Goal: Find specific page/section: Find specific page/section

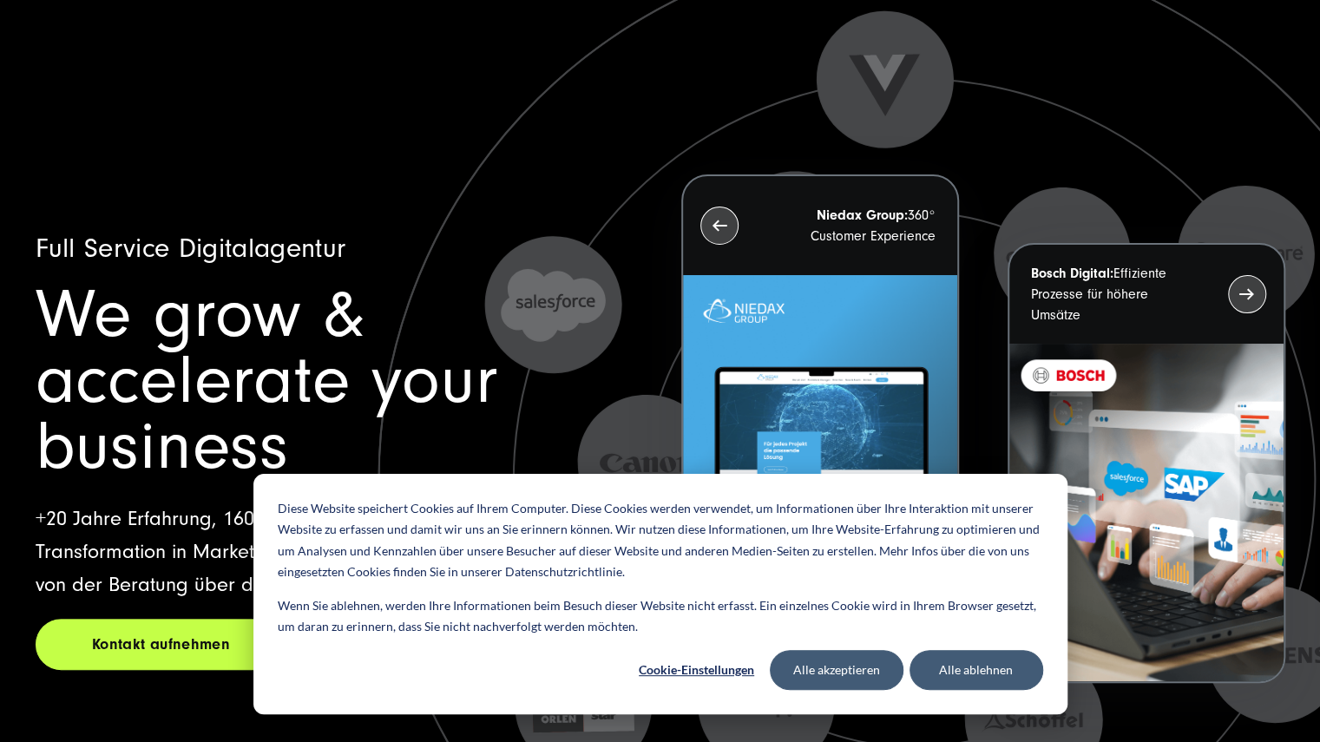
scroll to position [4, 0]
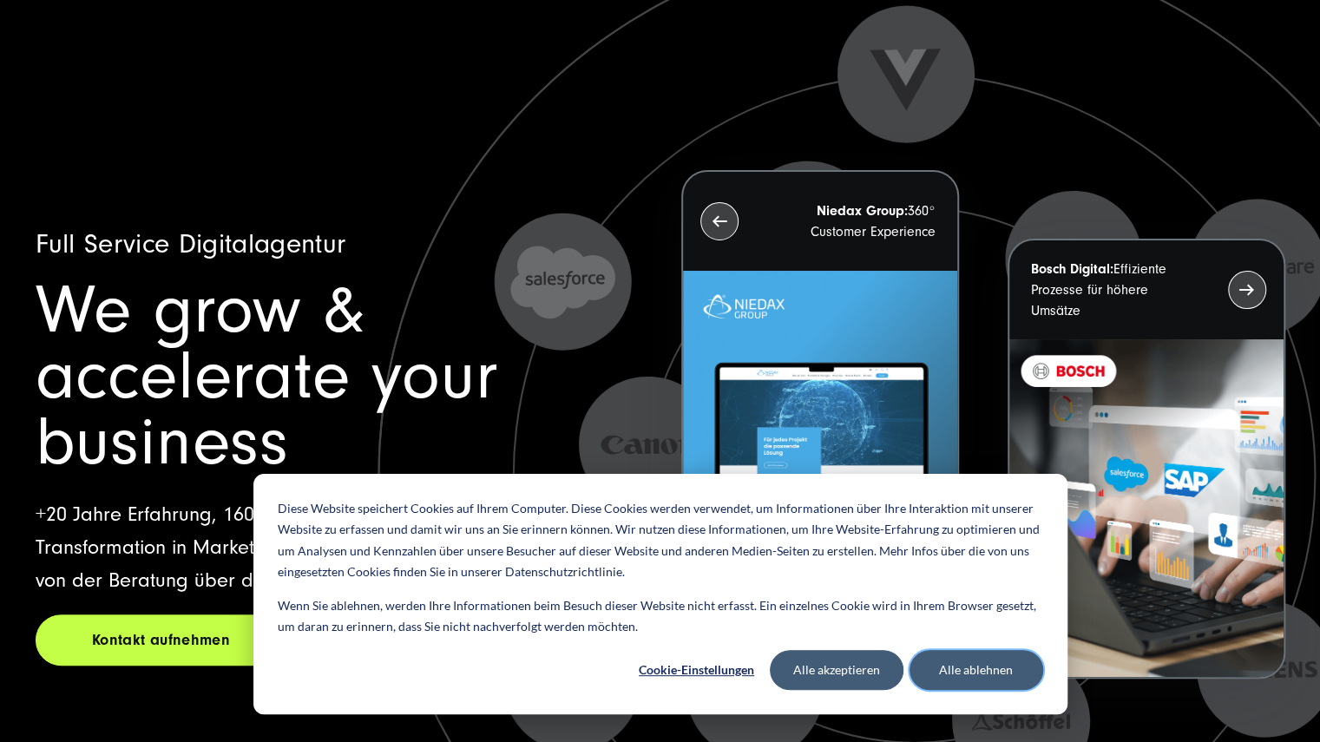
click at [978, 664] on button "Alle ablehnen" at bounding box center [976, 670] width 134 height 40
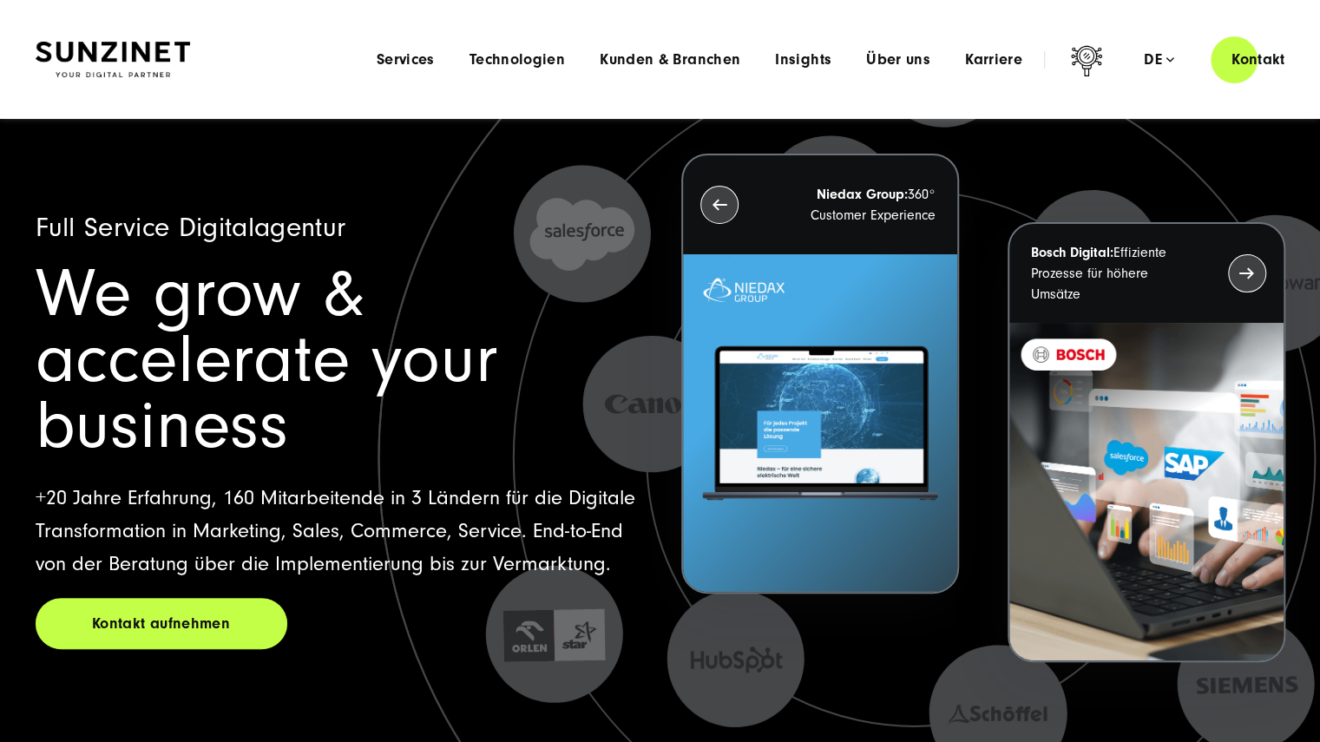
scroll to position [14, 0]
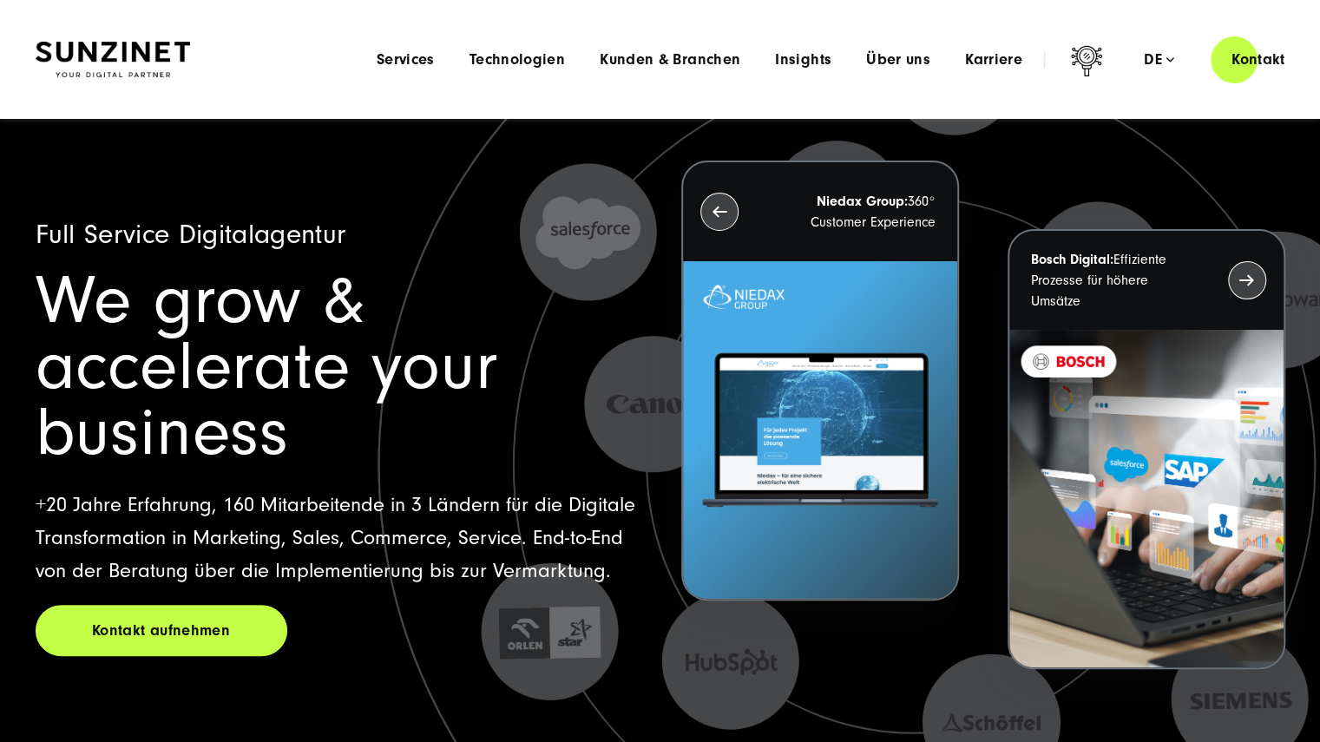
click at [536, 46] on div "Menu Services Menu Full Service Digitalagentur Wir lösen komplexe Herausforderu…" at bounding box center [832, 59] width 947 height 49
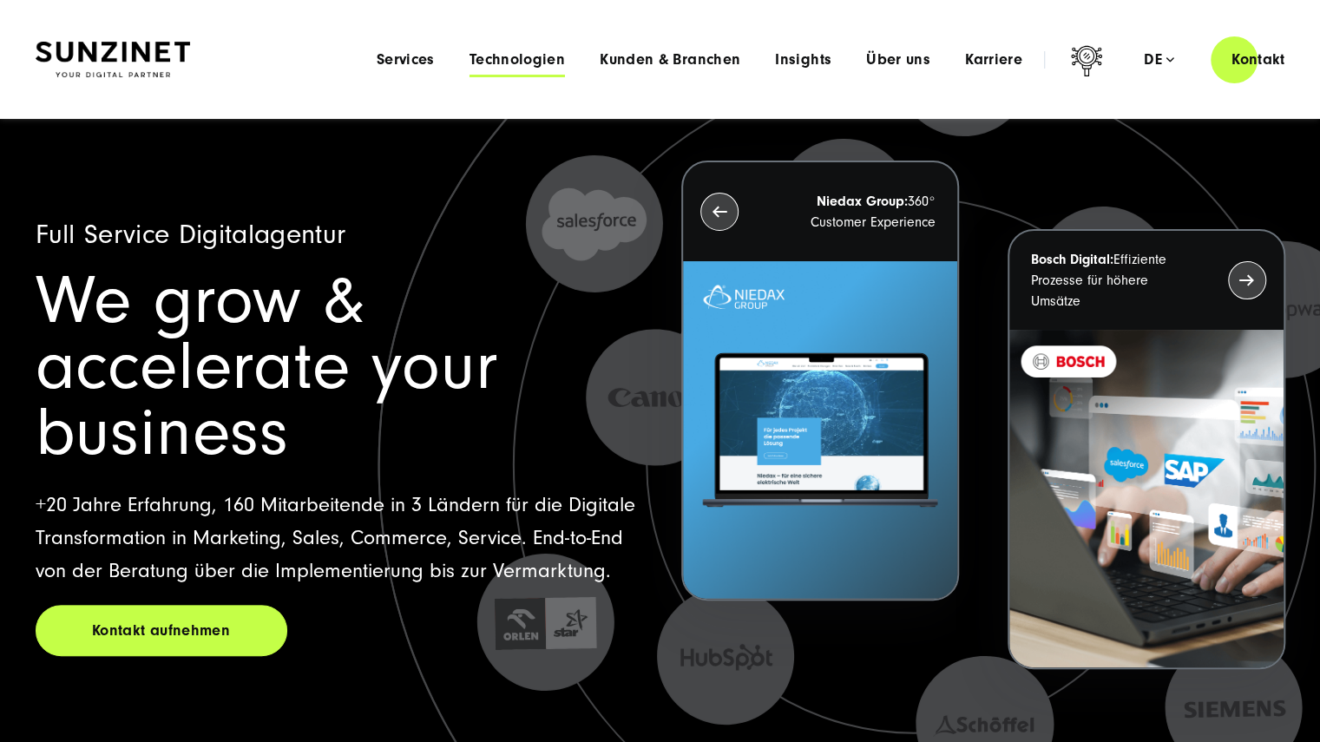
click at [525, 62] on span "Technologien" at bounding box center [516, 59] width 95 height 17
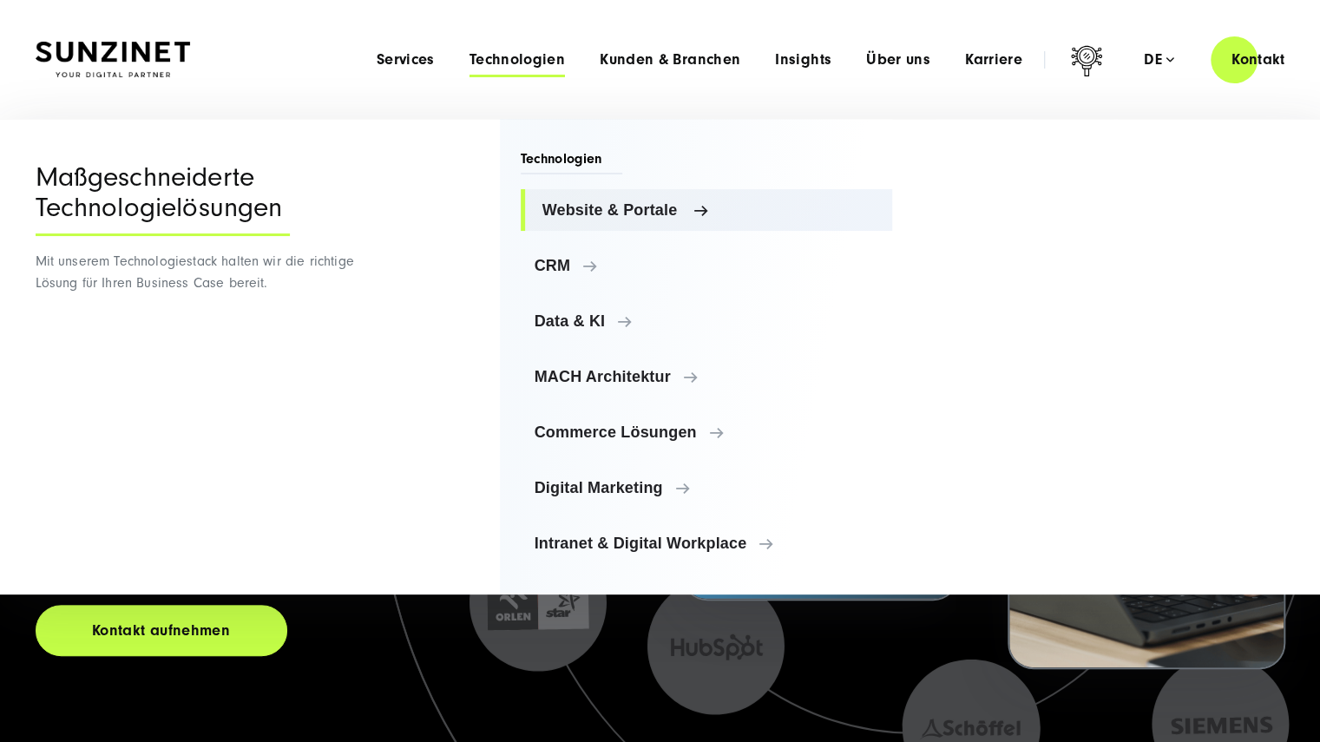
click at [588, 198] on link "Website & Portale" at bounding box center [707, 210] width 372 height 42
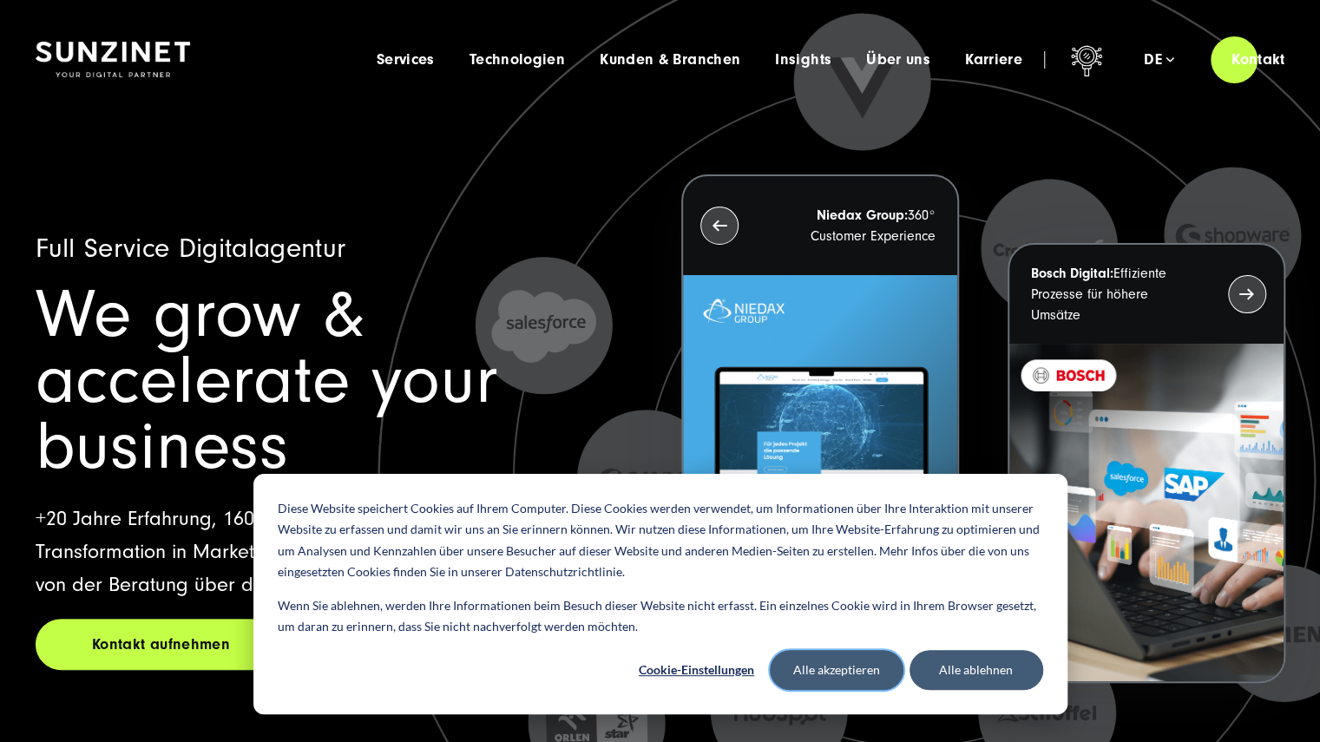
click at [863, 671] on button "Alle akzeptieren" at bounding box center [837, 670] width 134 height 40
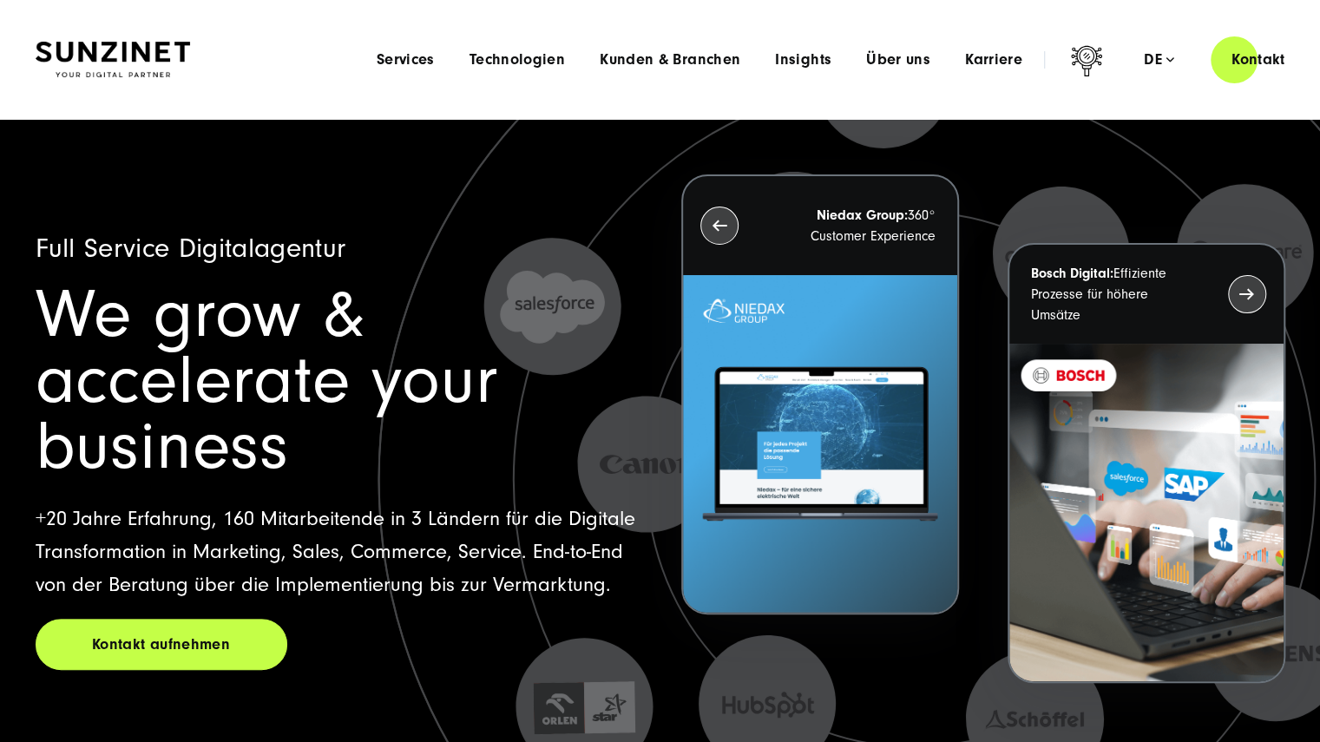
click at [535, 70] on div "Menu Services Menu Full Service Digitalagentur Wir lösen komplexe Herausforderu…" at bounding box center [832, 59] width 947 height 49
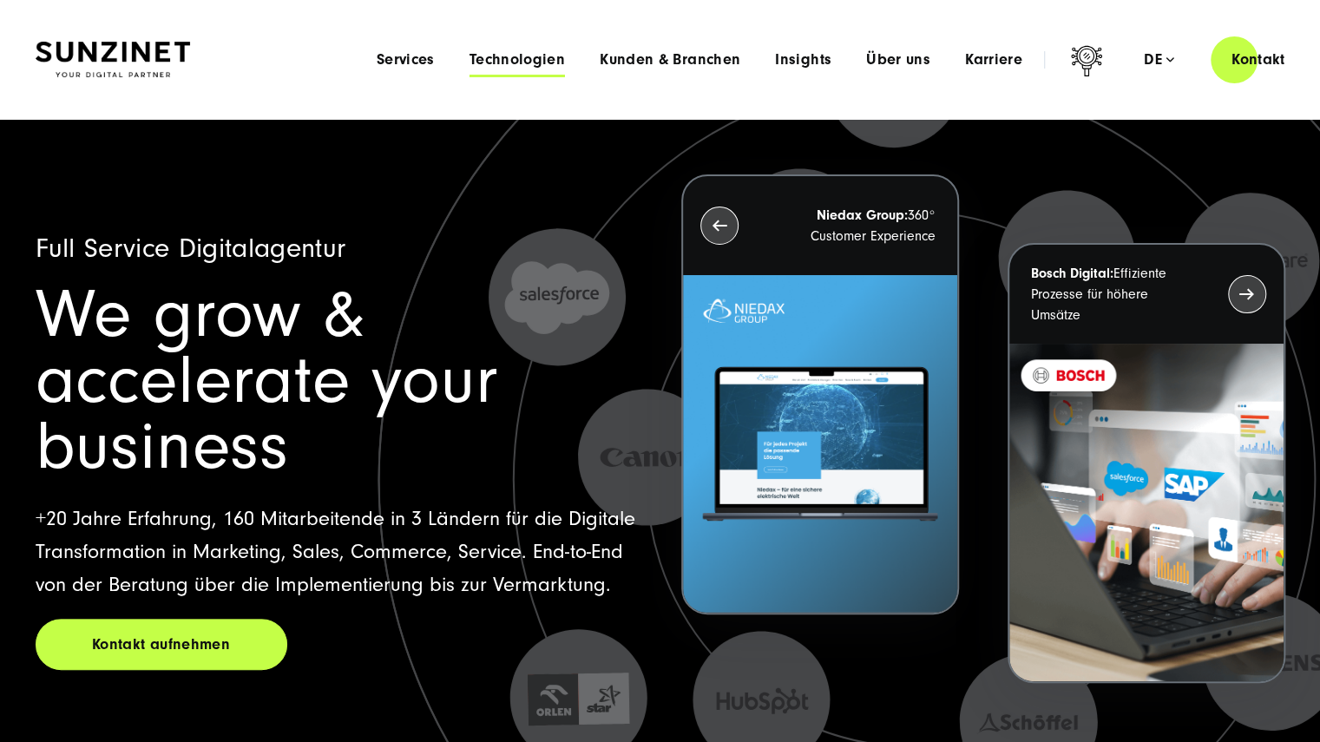
click at [528, 66] on span "Technologien" at bounding box center [516, 59] width 95 height 17
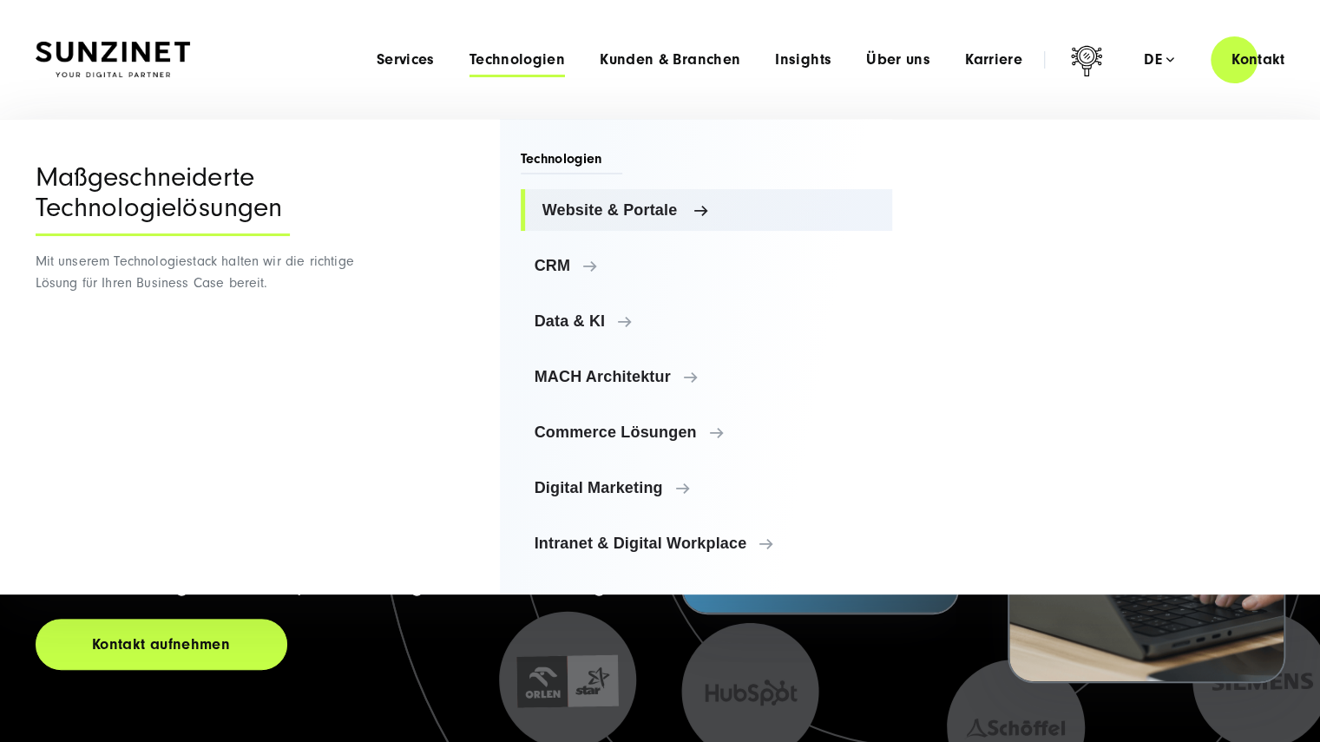
click at [608, 210] on span "Website & Portale" at bounding box center [710, 209] width 337 height 17
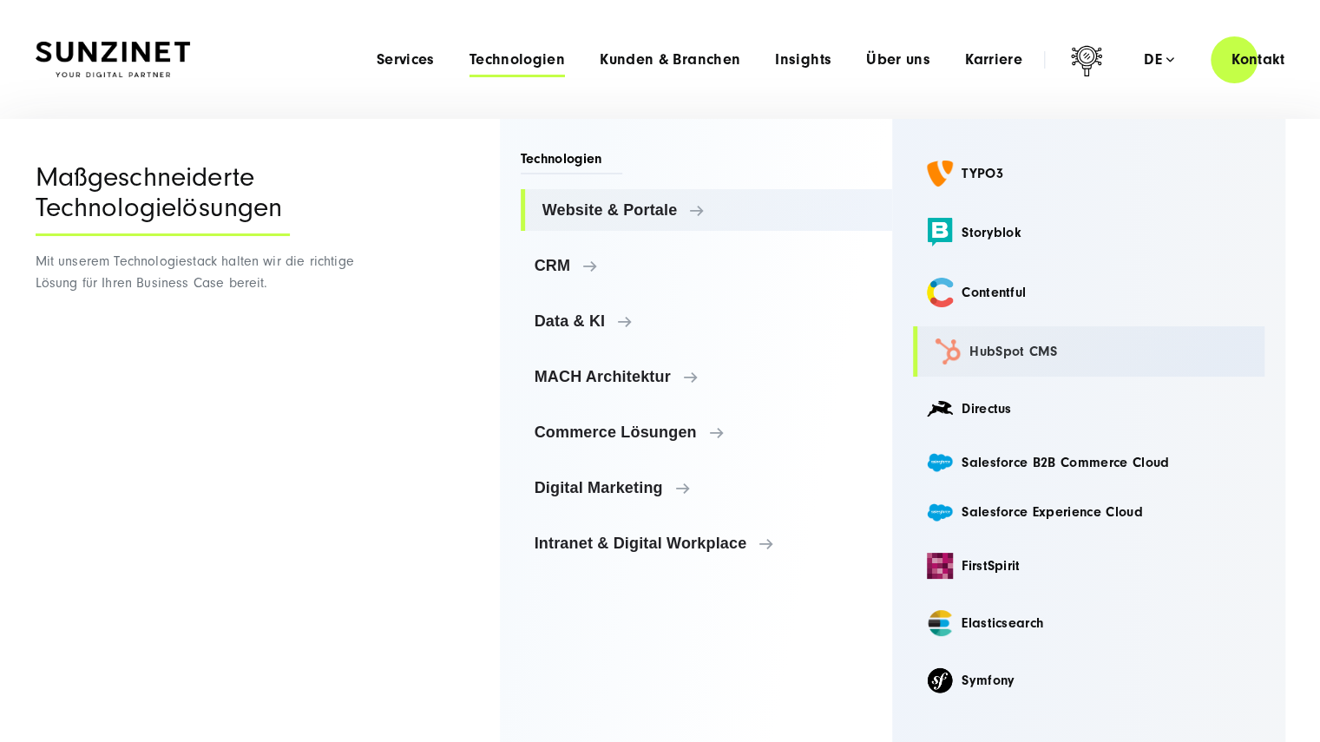
click at [1004, 348] on link "HubSpot CMS" at bounding box center [1088, 351] width 351 height 50
